Goal: Task Accomplishment & Management: Use online tool/utility

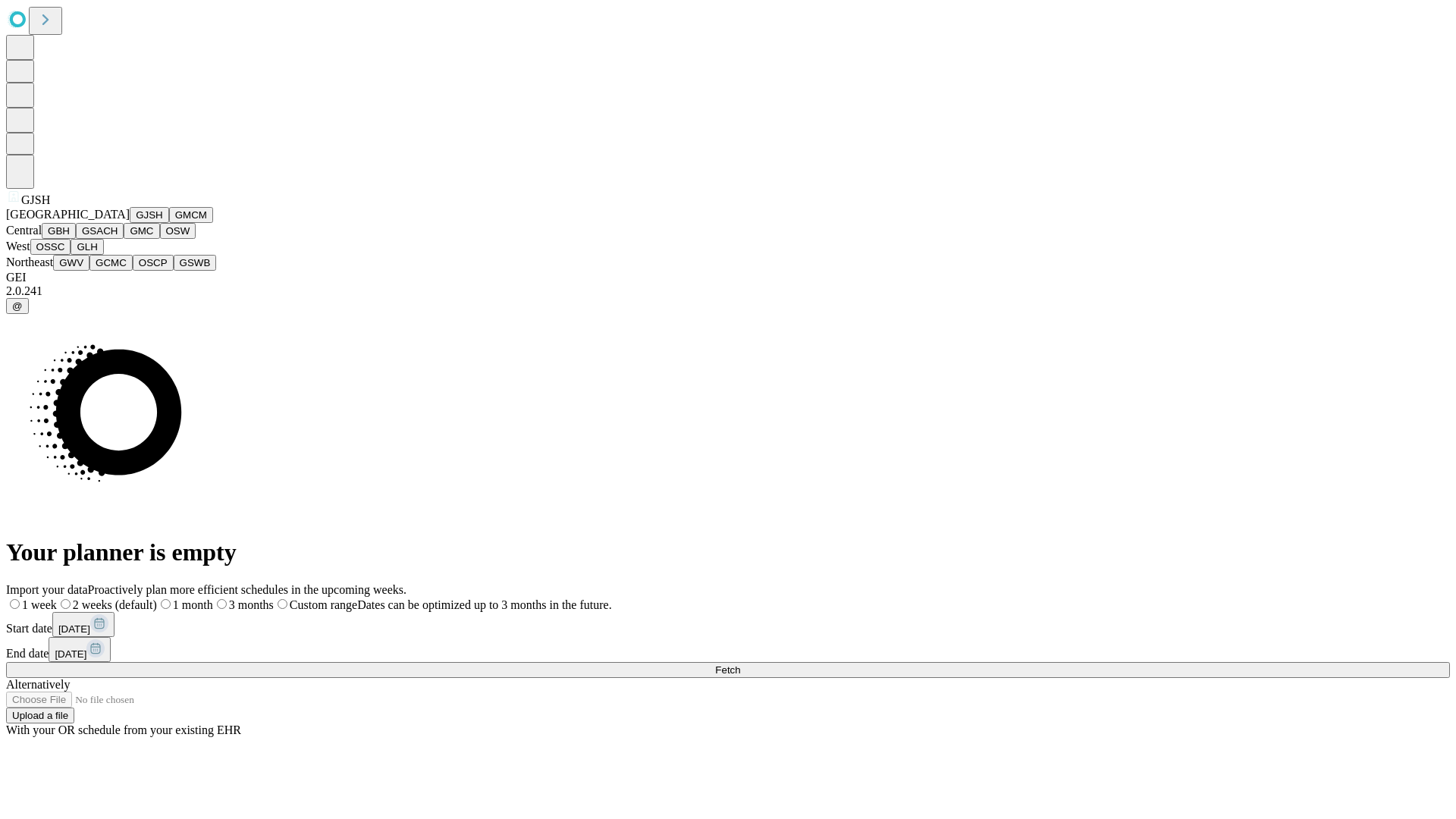
click at [130, 223] on button "GJSH" at bounding box center [149, 215] width 40 height 16
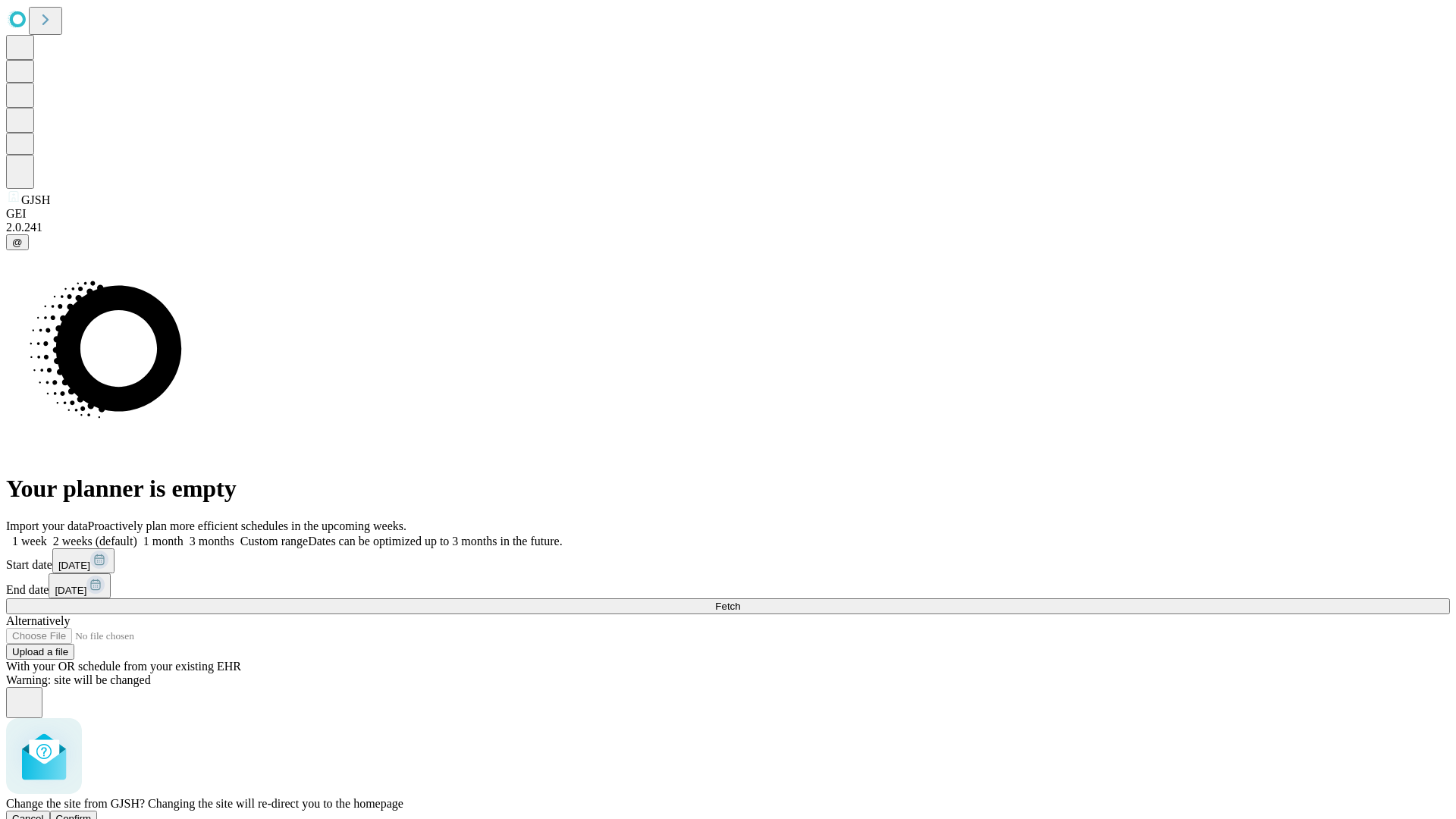
click at [92, 813] on span "Confirm" at bounding box center [73, 818] width 35 height 11
click at [47, 535] on label "1 week" at bounding box center [26, 541] width 41 height 13
click at [741, 600] on span "Fetch" at bounding box center [728, 606] width 25 height 11
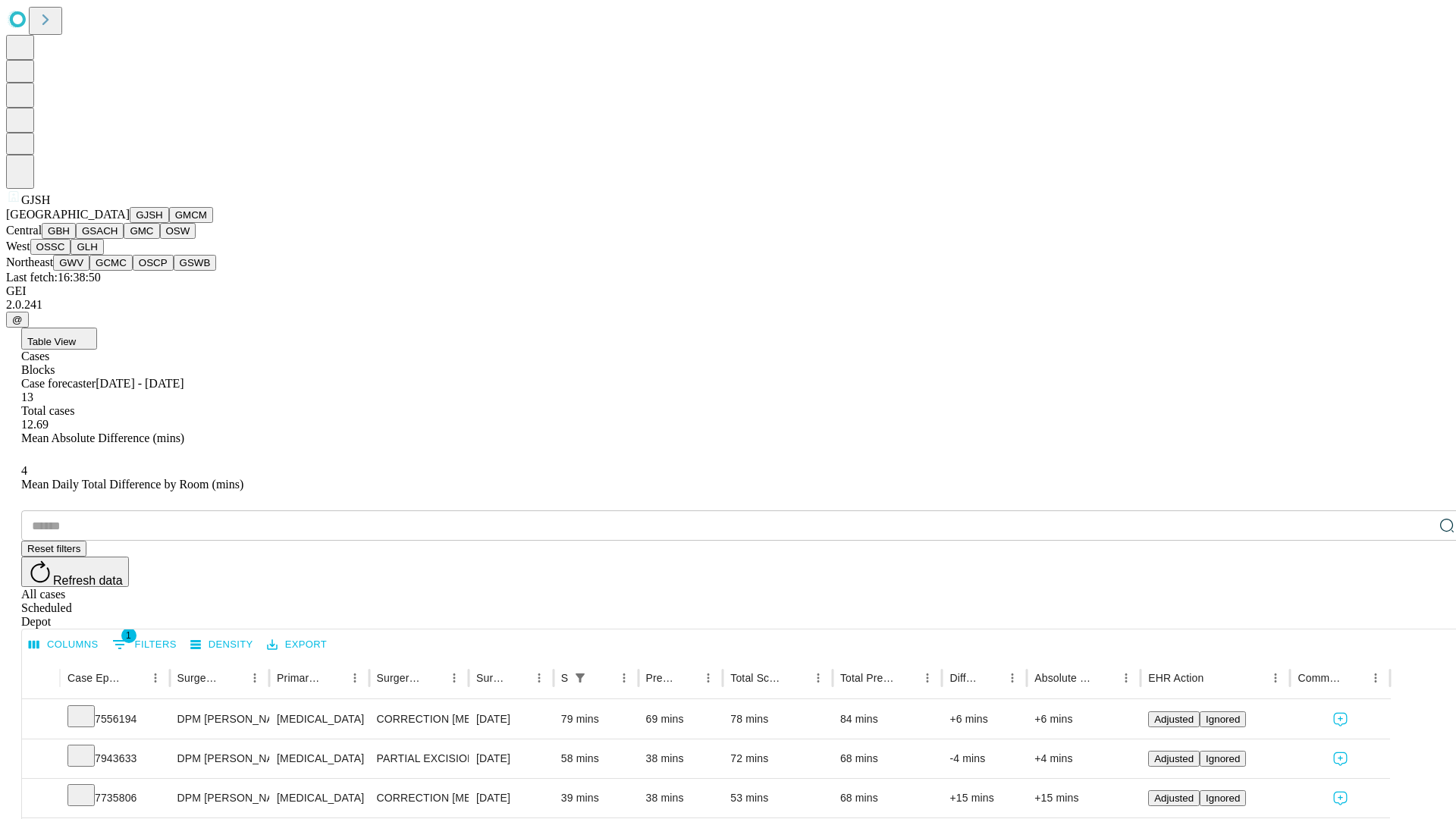
click at [169, 223] on button "GMCM" at bounding box center [191, 215] width 44 height 16
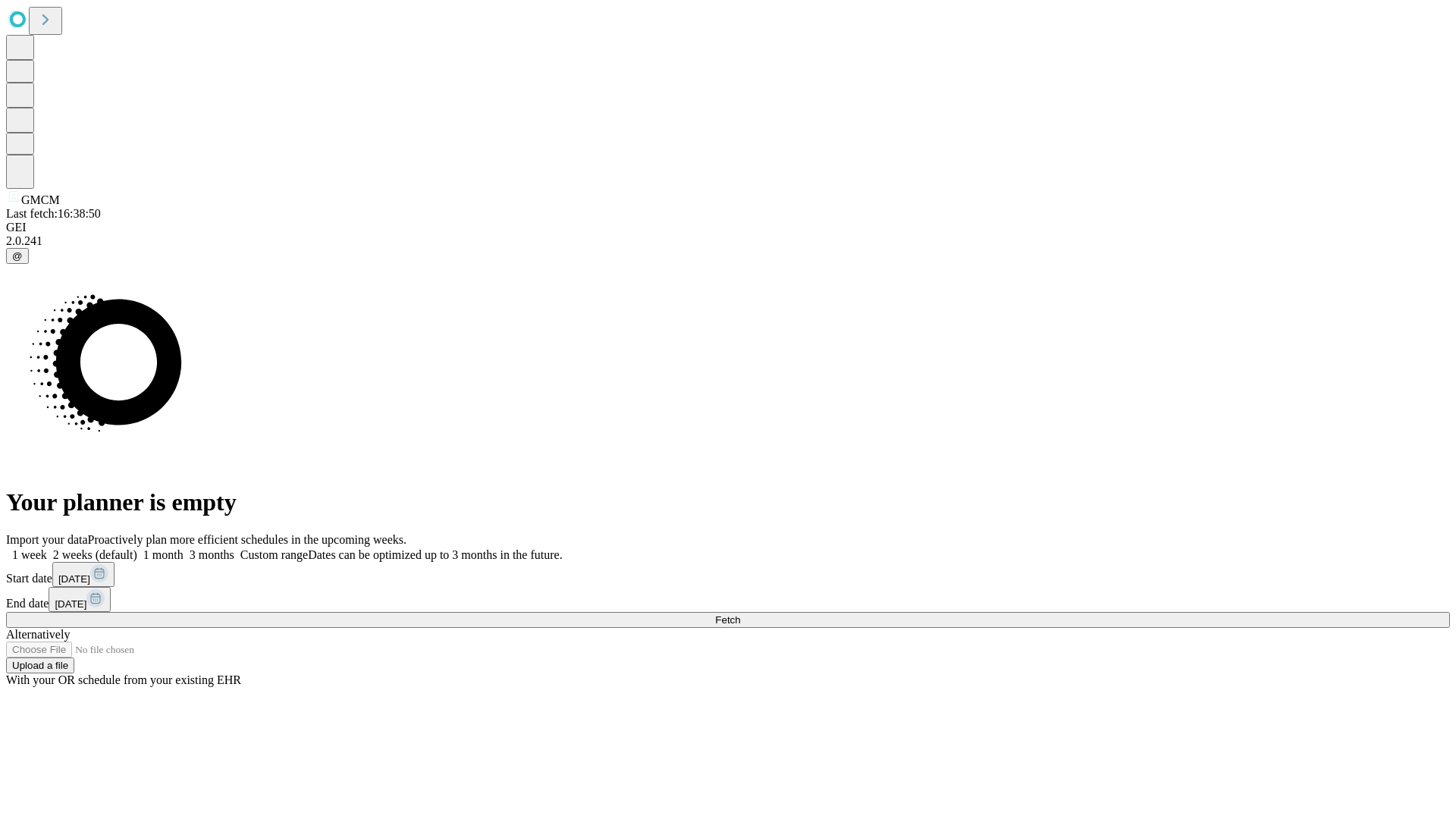
click at [47, 549] on label "1 week" at bounding box center [26, 555] width 41 height 13
click at [741, 614] on span "Fetch" at bounding box center [728, 619] width 25 height 11
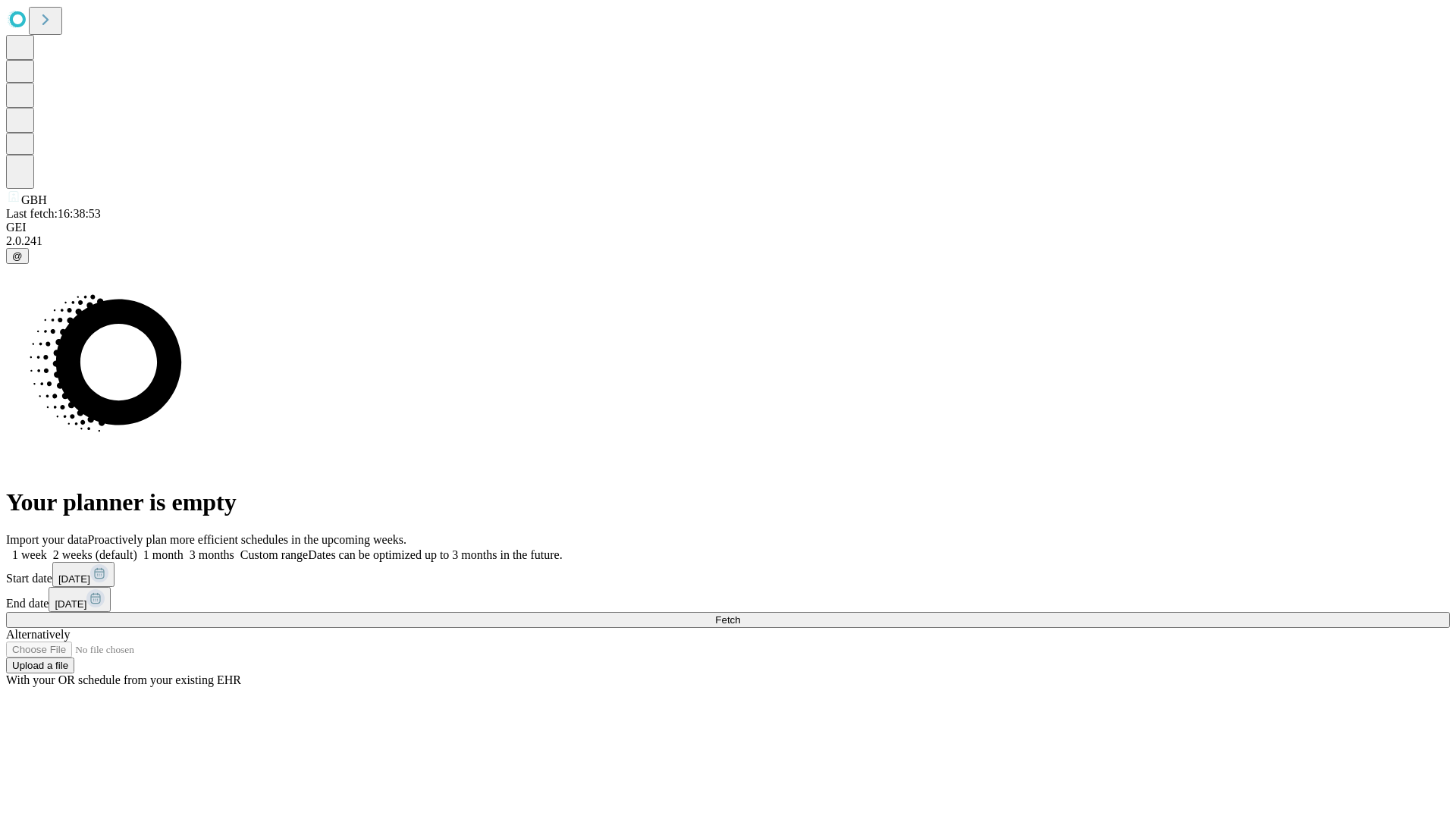
click at [47, 549] on label "1 week" at bounding box center [26, 555] width 41 height 13
click at [741, 614] on span "Fetch" at bounding box center [728, 619] width 25 height 11
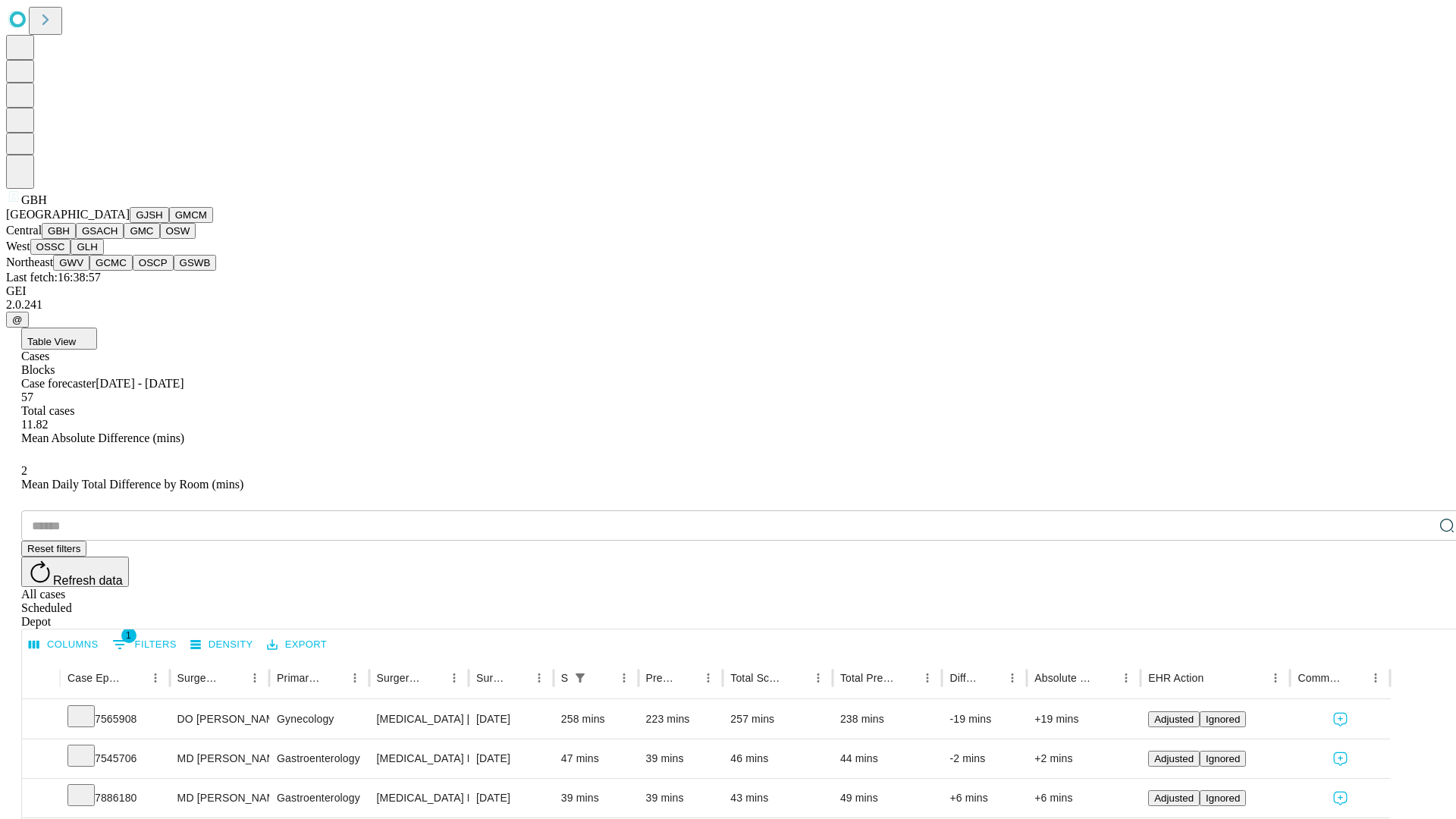
click at [118, 239] on button "GSACH" at bounding box center [99, 231] width 48 height 16
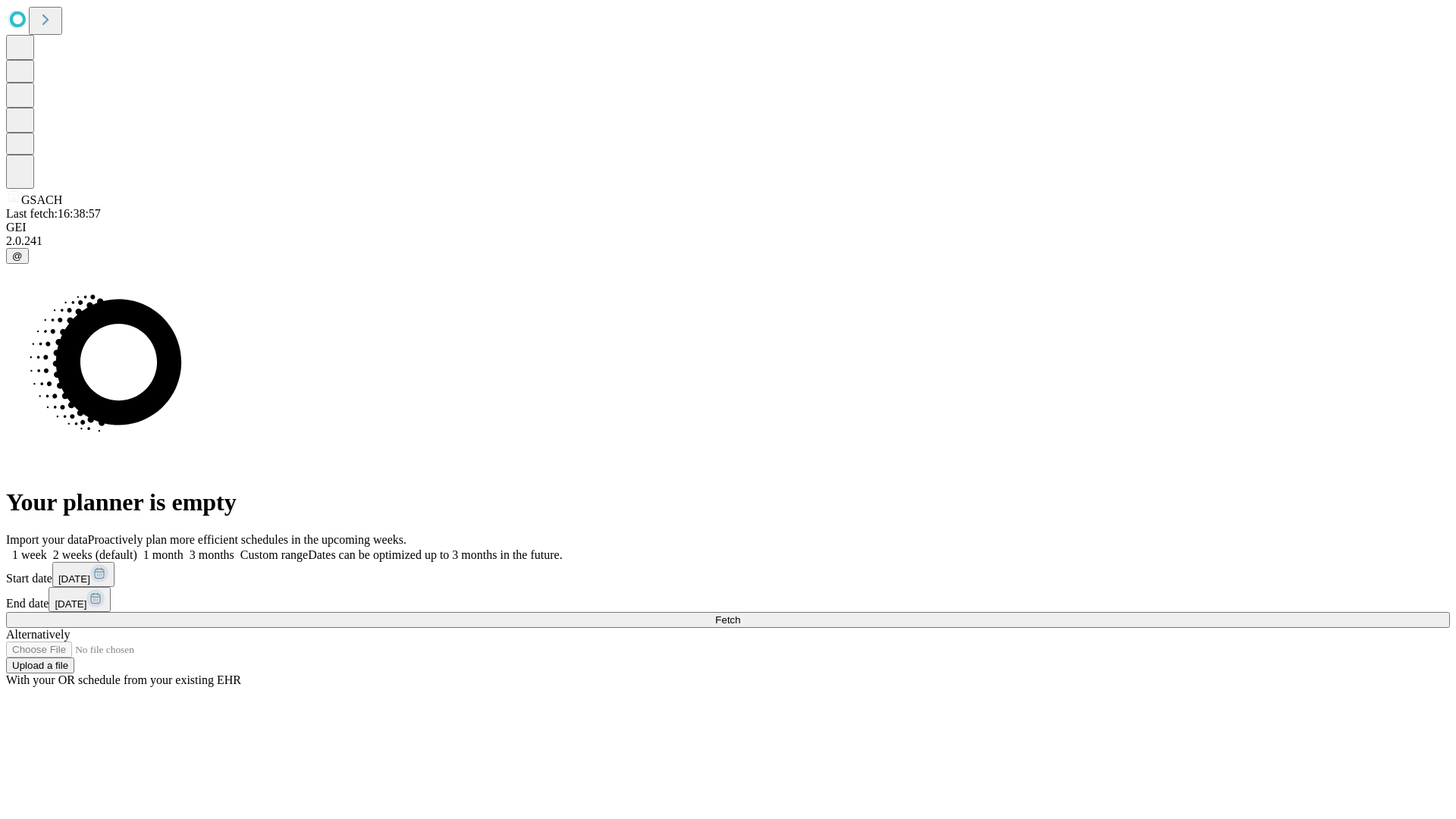
click at [47, 549] on label "1 week" at bounding box center [26, 555] width 41 height 13
click at [741, 614] on span "Fetch" at bounding box center [728, 619] width 25 height 11
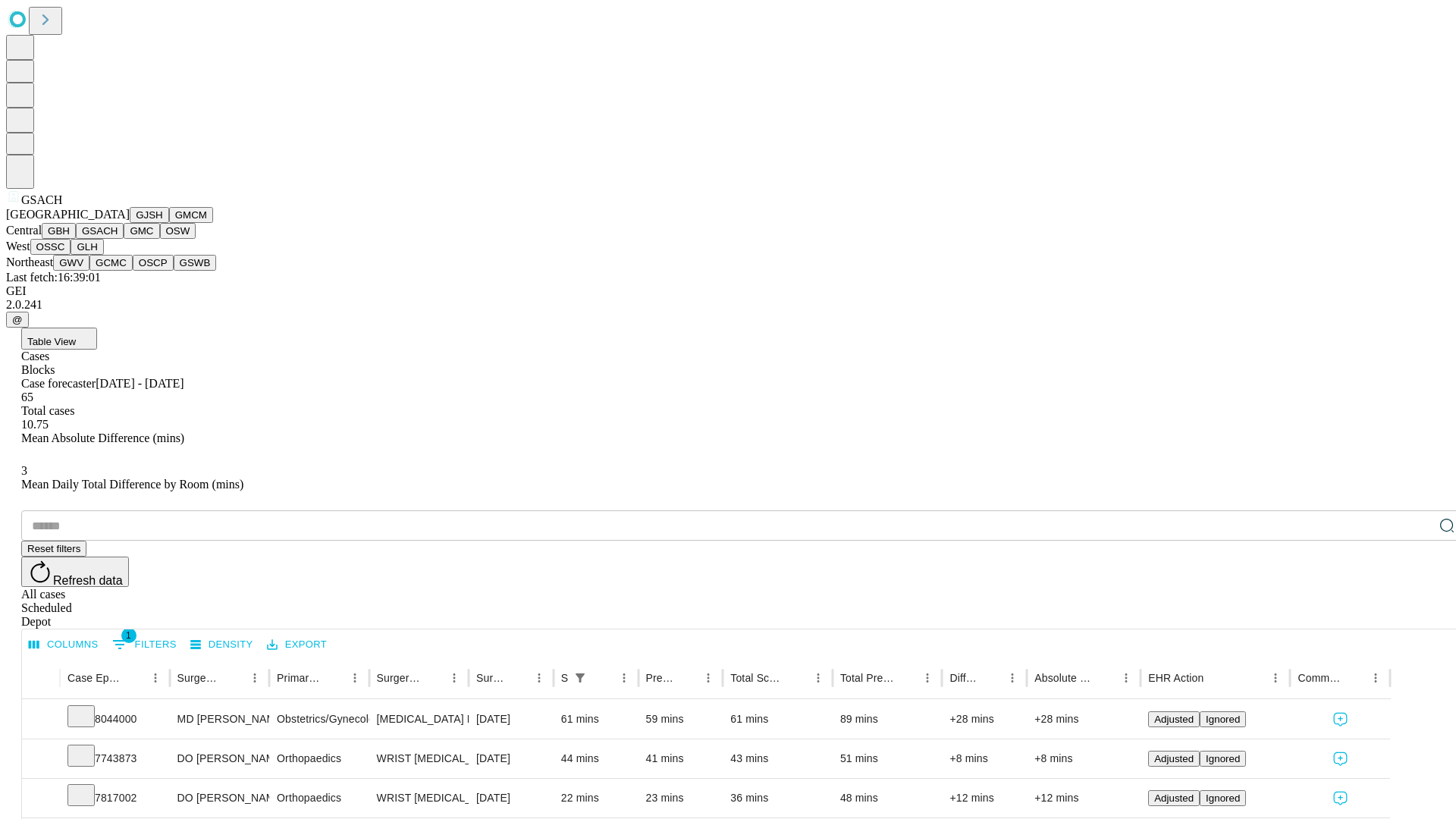
click at [124, 239] on button "GMC" at bounding box center [141, 231] width 35 height 16
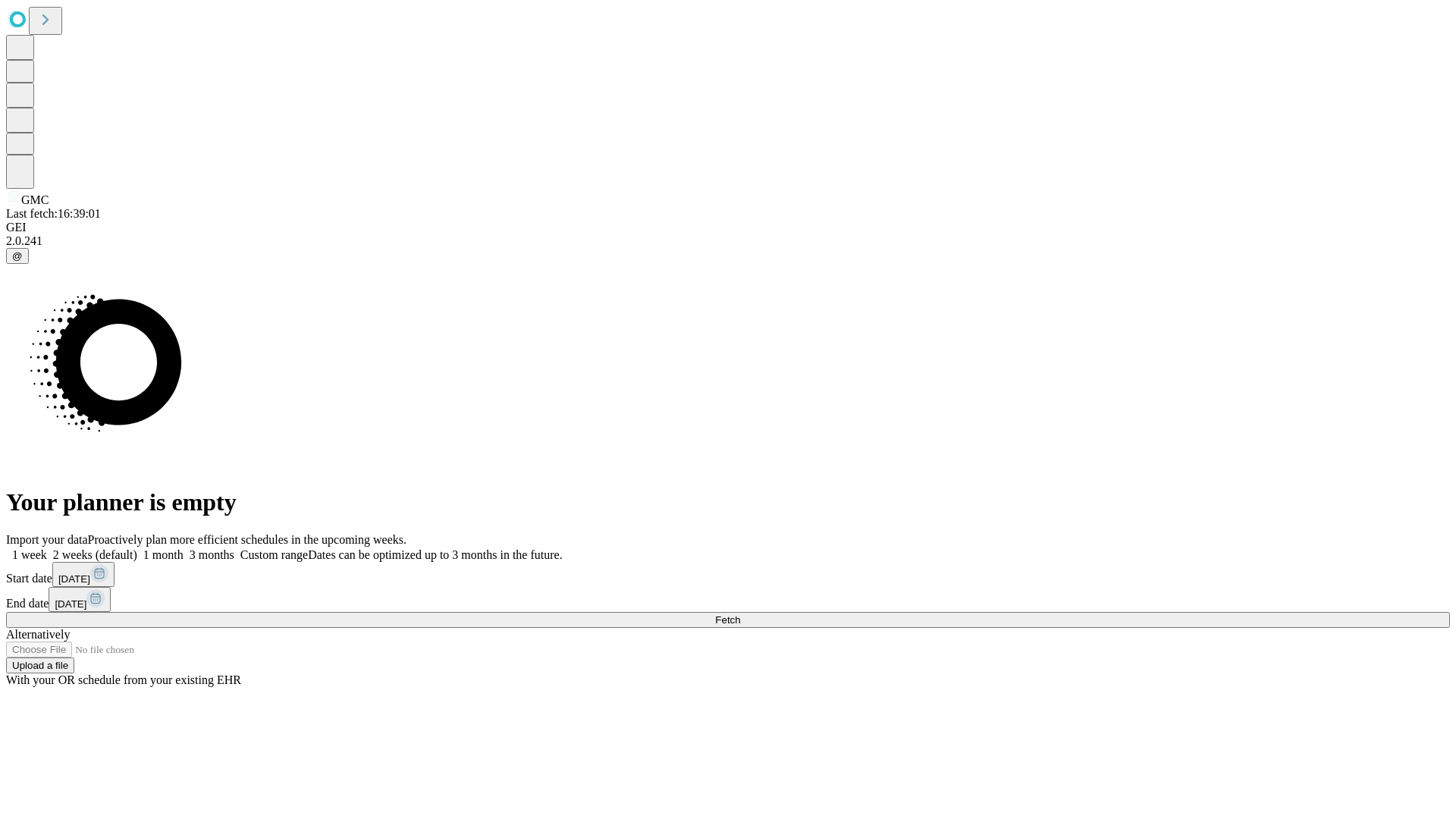
click at [47, 549] on label "1 week" at bounding box center [26, 555] width 41 height 13
click at [741, 614] on span "Fetch" at bounding box center [728, 619] width 25 height 11
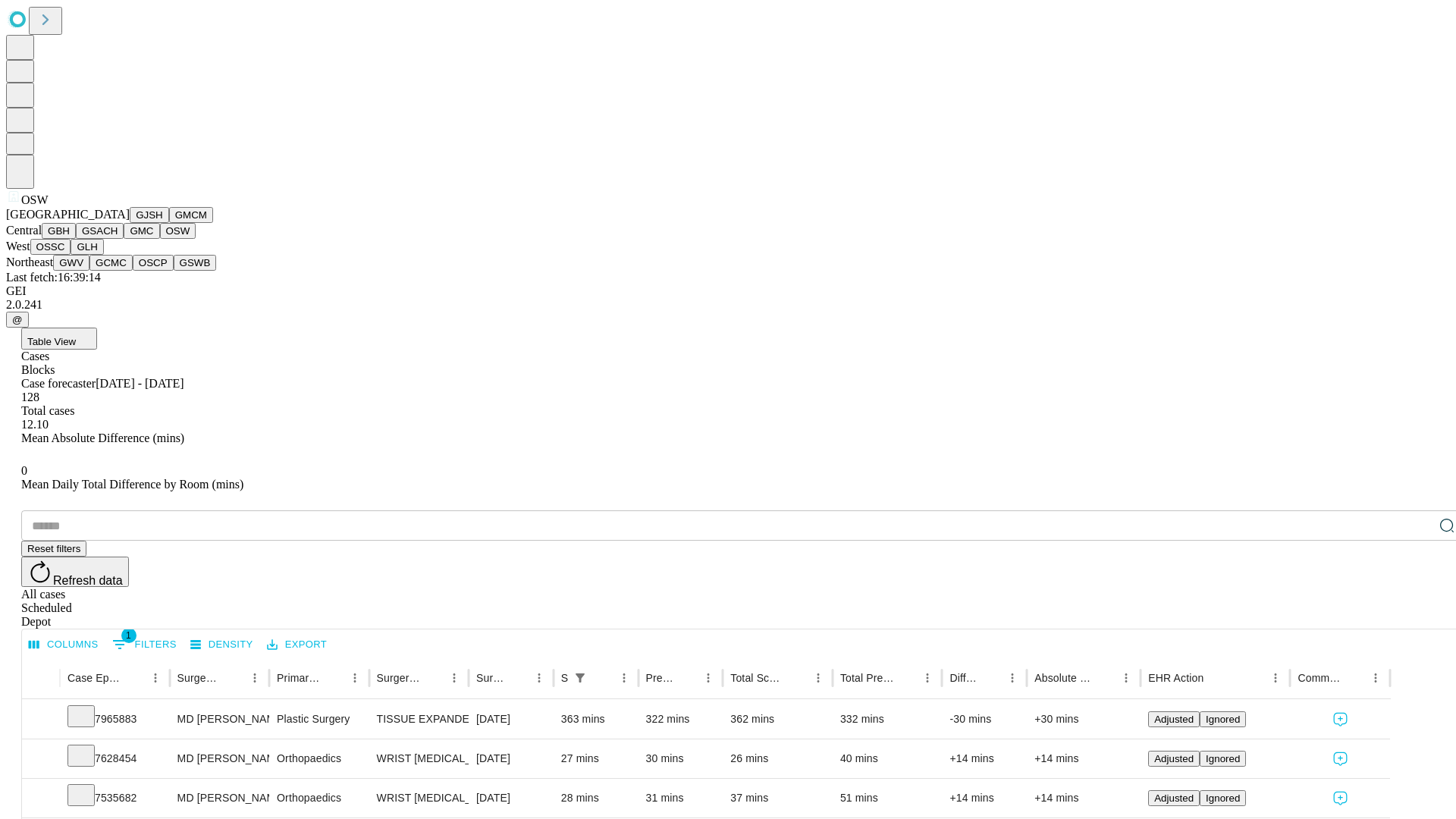
click at [72, 255] on button "OSSC" at bounding box center [50, 247] width 41 height 16
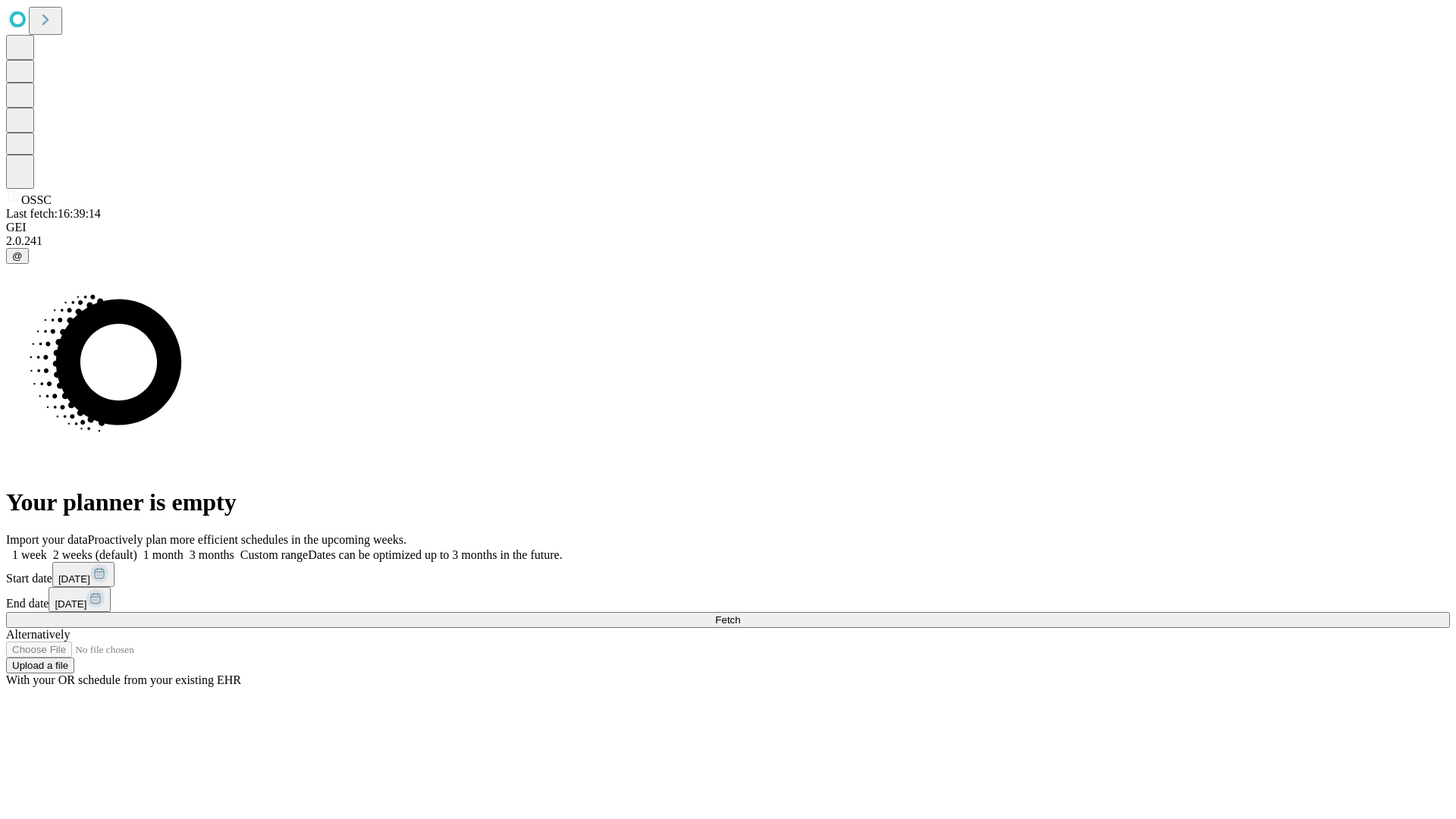
click at [741, 614] on span "Fetch" at bounding box center [728, 619] width 25 height 11
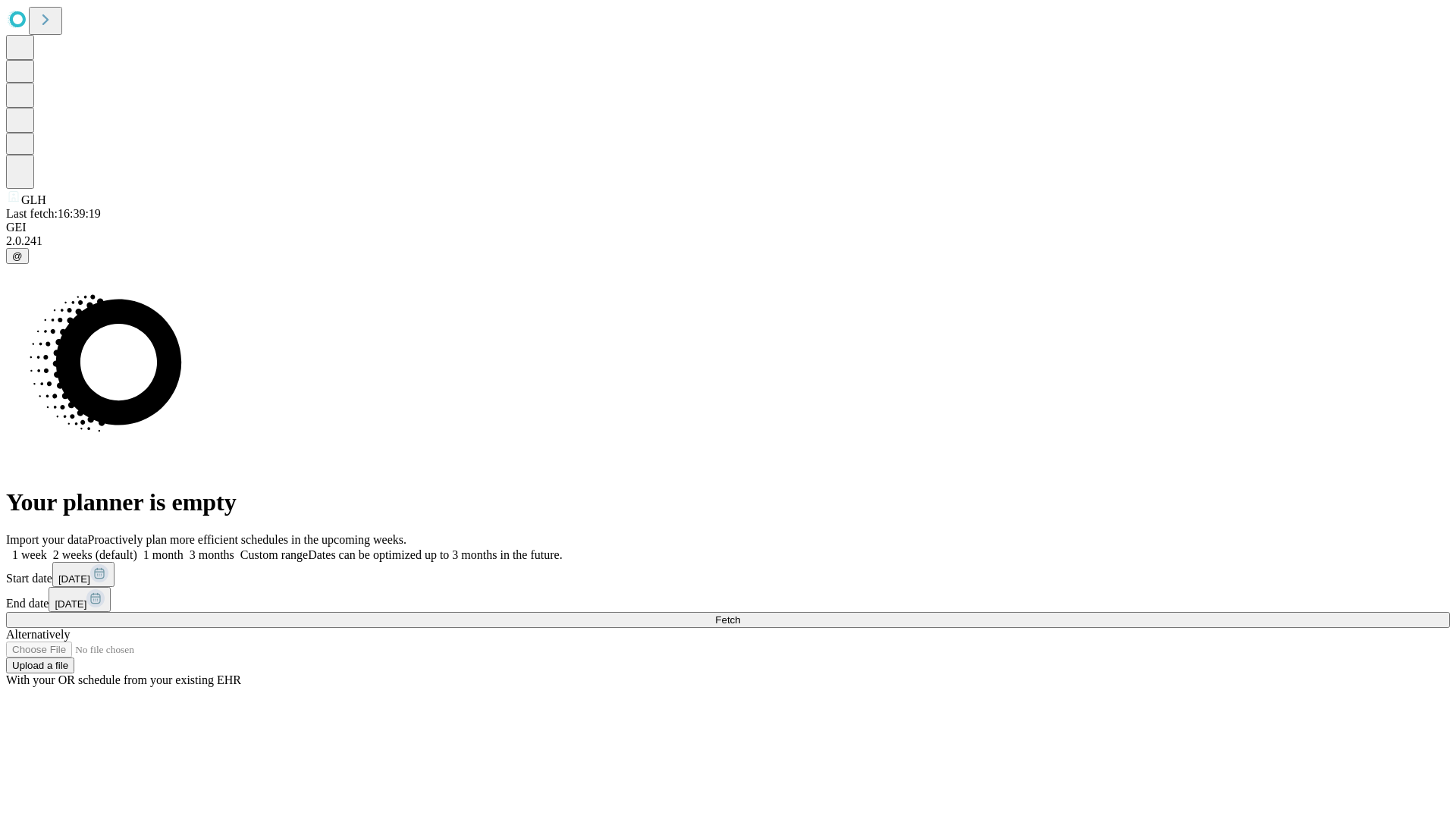
click at [47, 549] on label "1 week" at bounding box center [26, 555] width 41 height 13
click at [741, 614] on span "Fetch" at bounding box center [728, 619] width 25 height 11
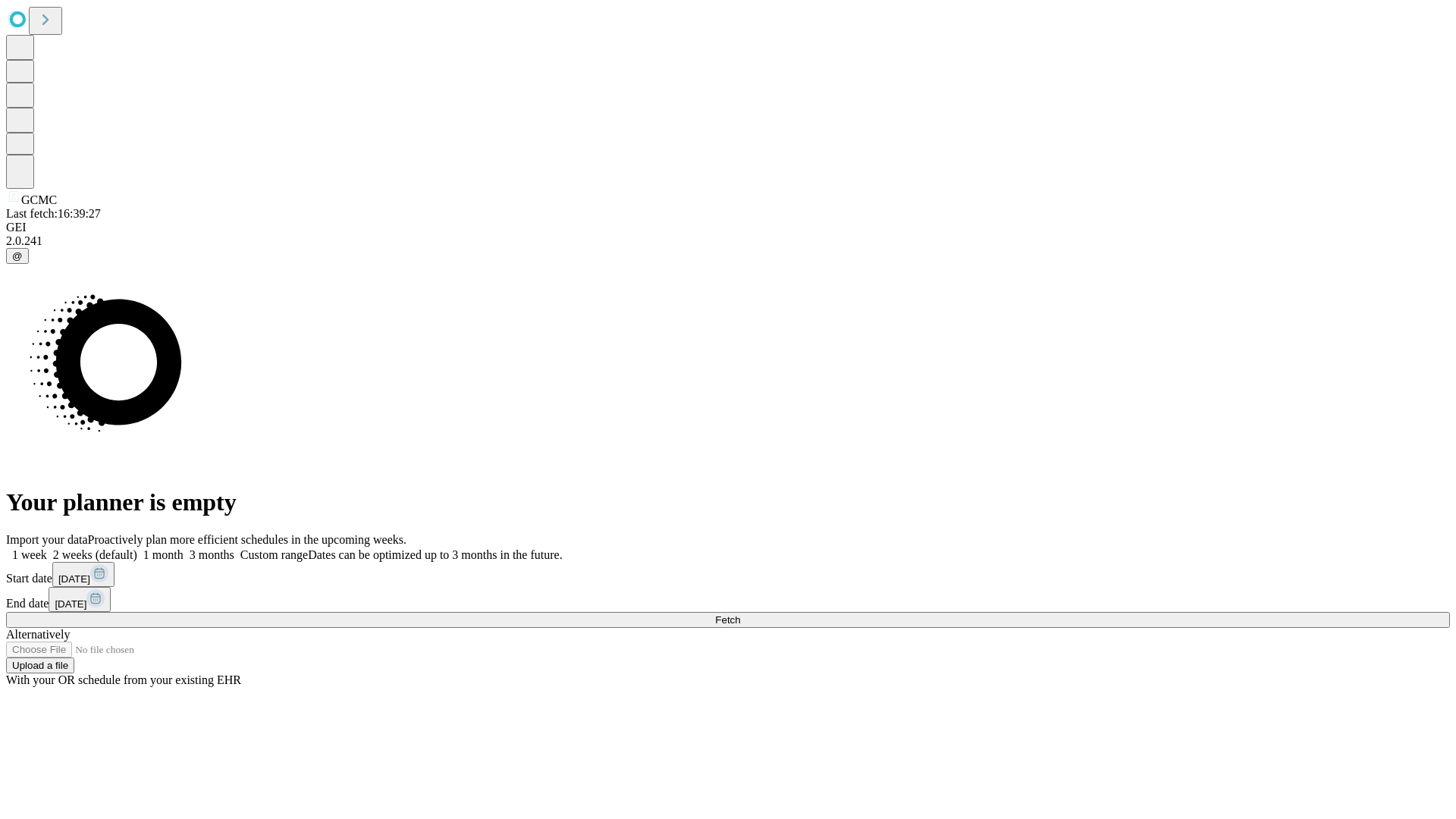
click at [741, 614] on span "Fetch" at bounding box center [728, 619] width 25 height 11
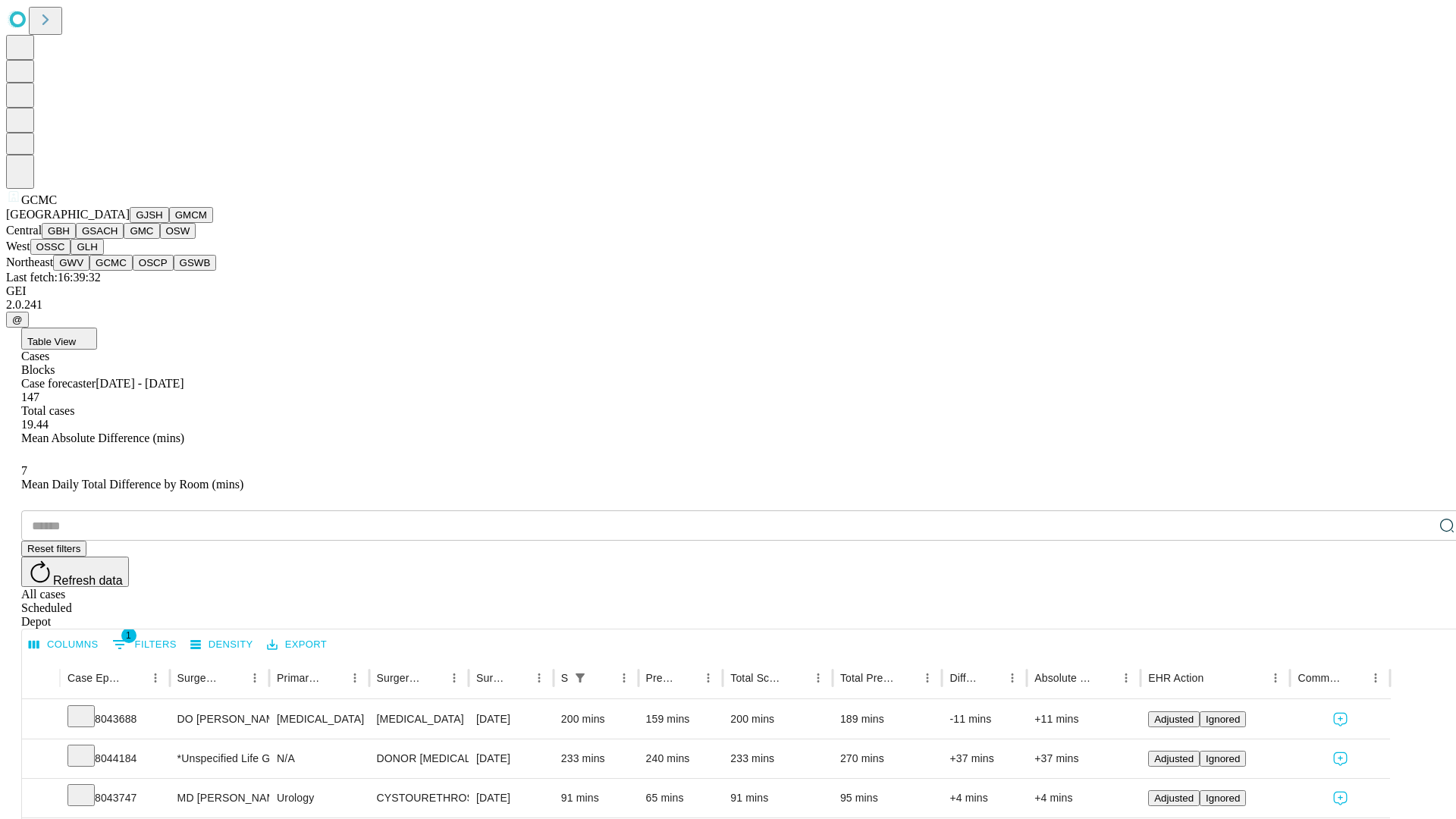
click at [133, 270] on button "OSCP" at bounding box center [153, 263] width 41 height 16
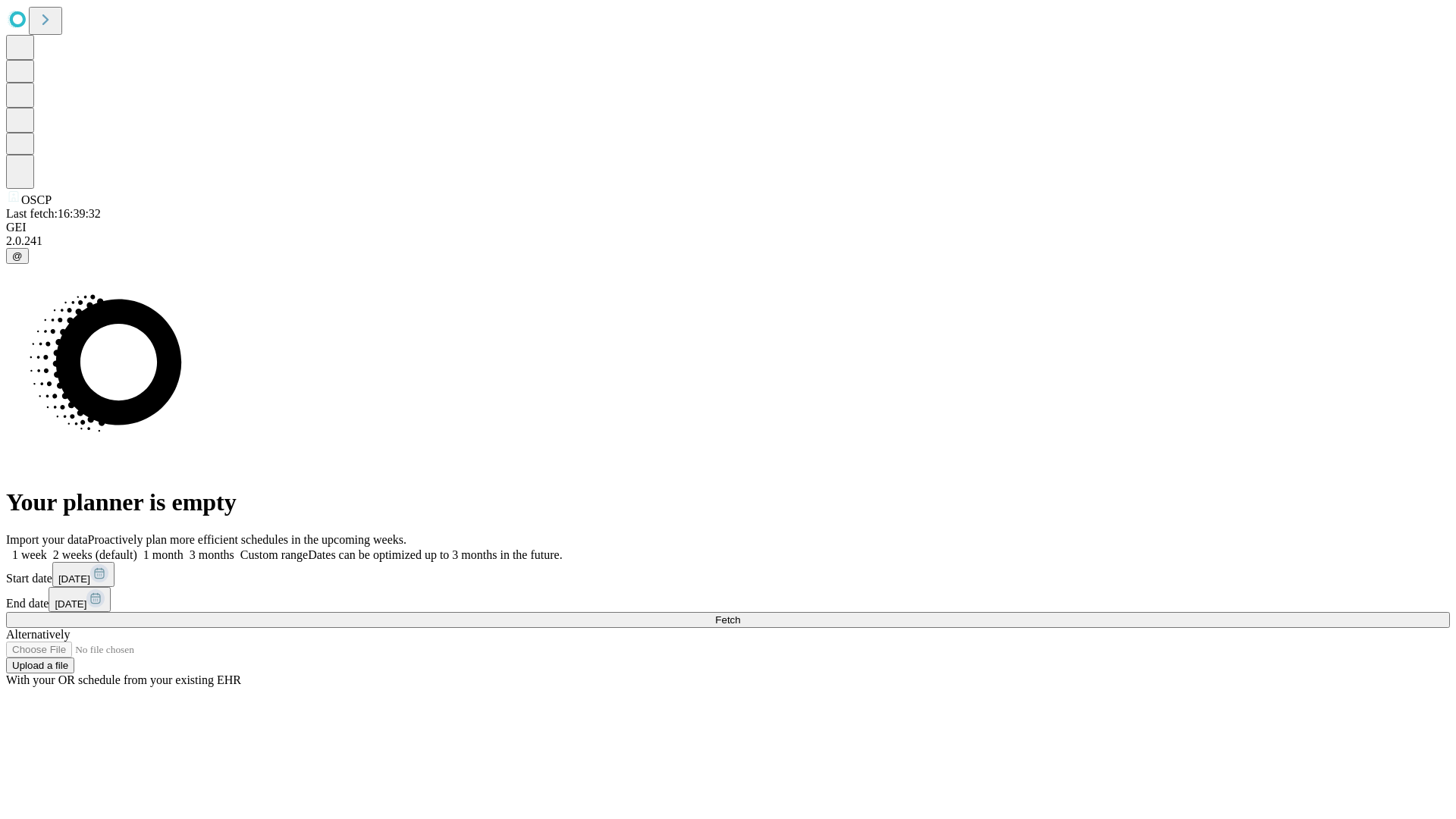
click at [741, 614] on span "Fetch" at bounding box center [728, 619] width 25 height 11
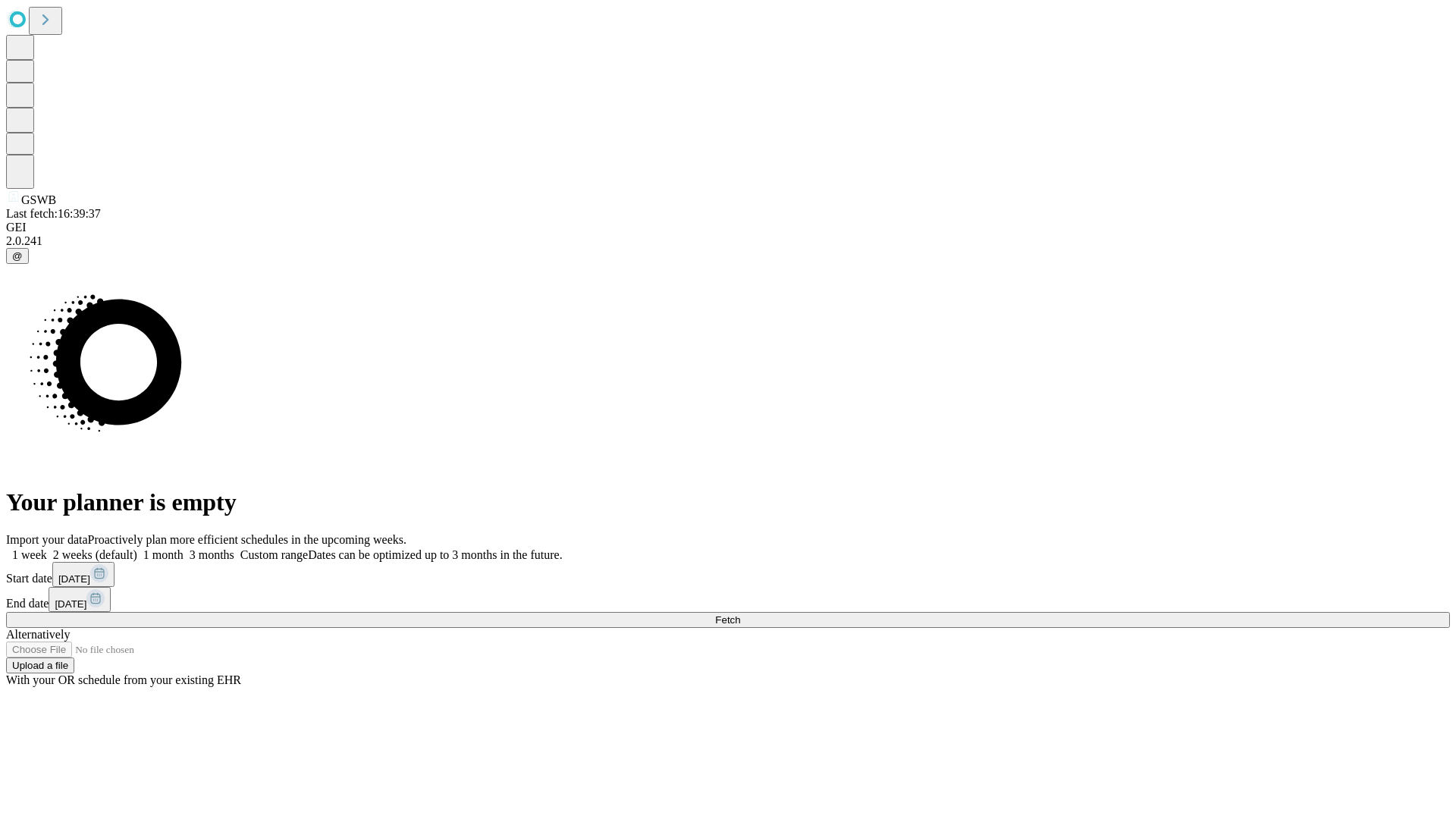
click at [47, 549] on label "1 week" at bounding box center [26, 555] width 41 height 13
click at [741, 614] on span "Fetch" at bounding box center [728, 619] width 25 height 11
